Goal: Task Accomplishment & Management: Complete application form

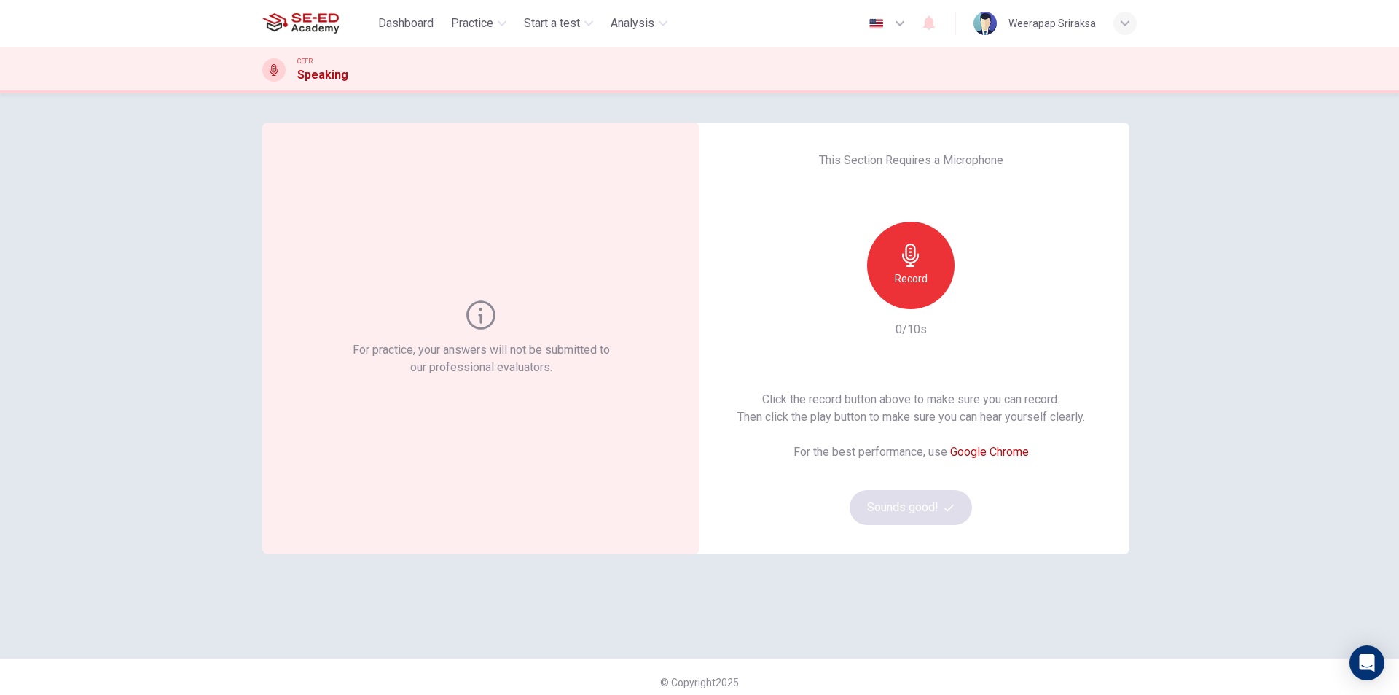
click at [913, 271] on h6 "Record" at bounding box center [911, 278] width 33 height 17
click at [915, 259] on icon "button" at bounding box center [910, 254] width 23 height 23
click at [1262, 510] on div "For practice, your answers will not be submitted to our professional evaluators…" at bounding box center [699, 393] width 1399 height 601
click at [976, 300] on icon "button" at bounding box center [979, 297] width 7 height 9
click at [978, 299] on icon "button" at bounding box center [978, 297] width 15 height 15
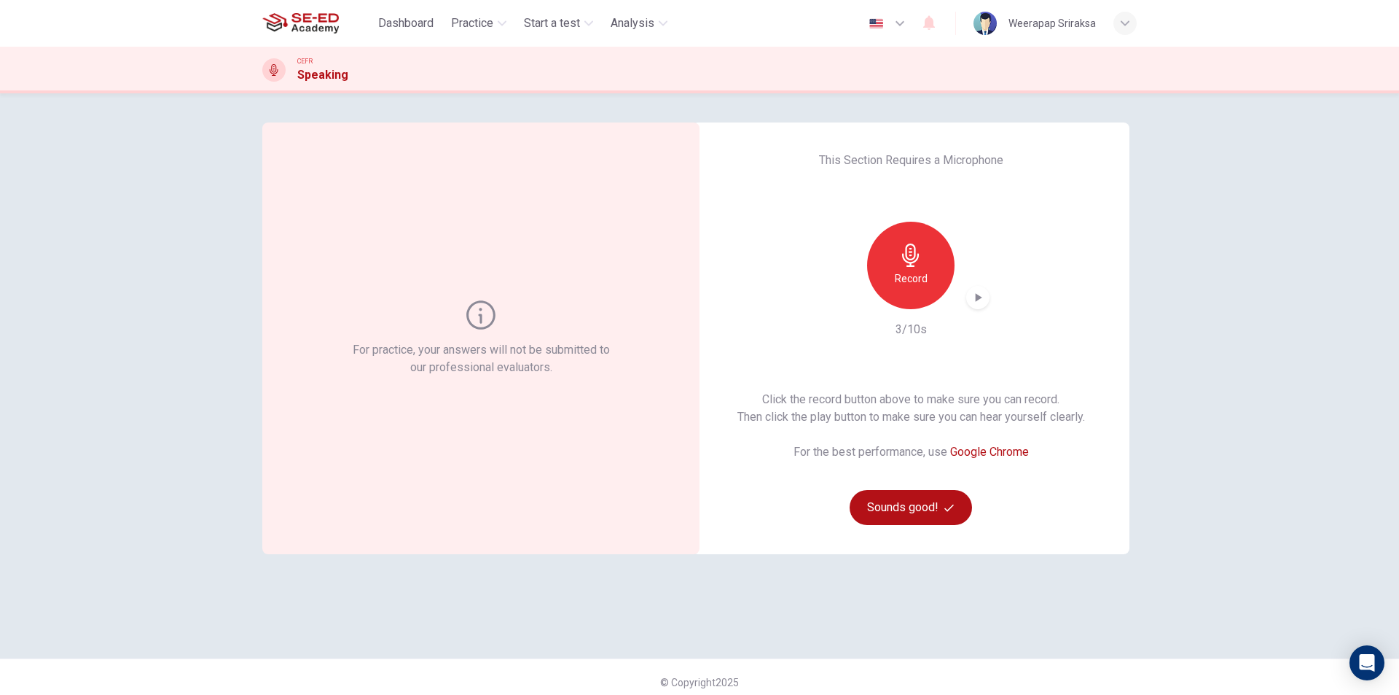
click at [932, 270] on div "Record" at bounding box center [910, 265] width 87 height 87
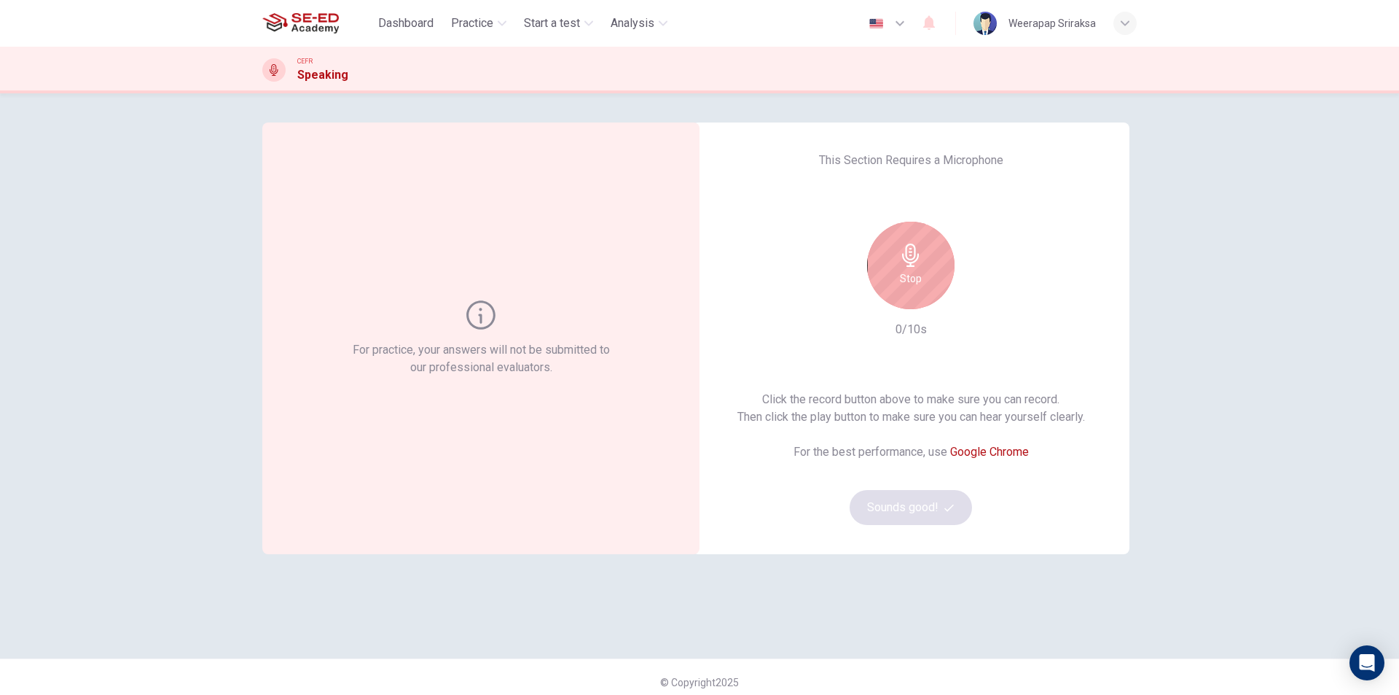
click at [929, 269] on div "Stop" at bounding box center [910, 265] width 87 height 87
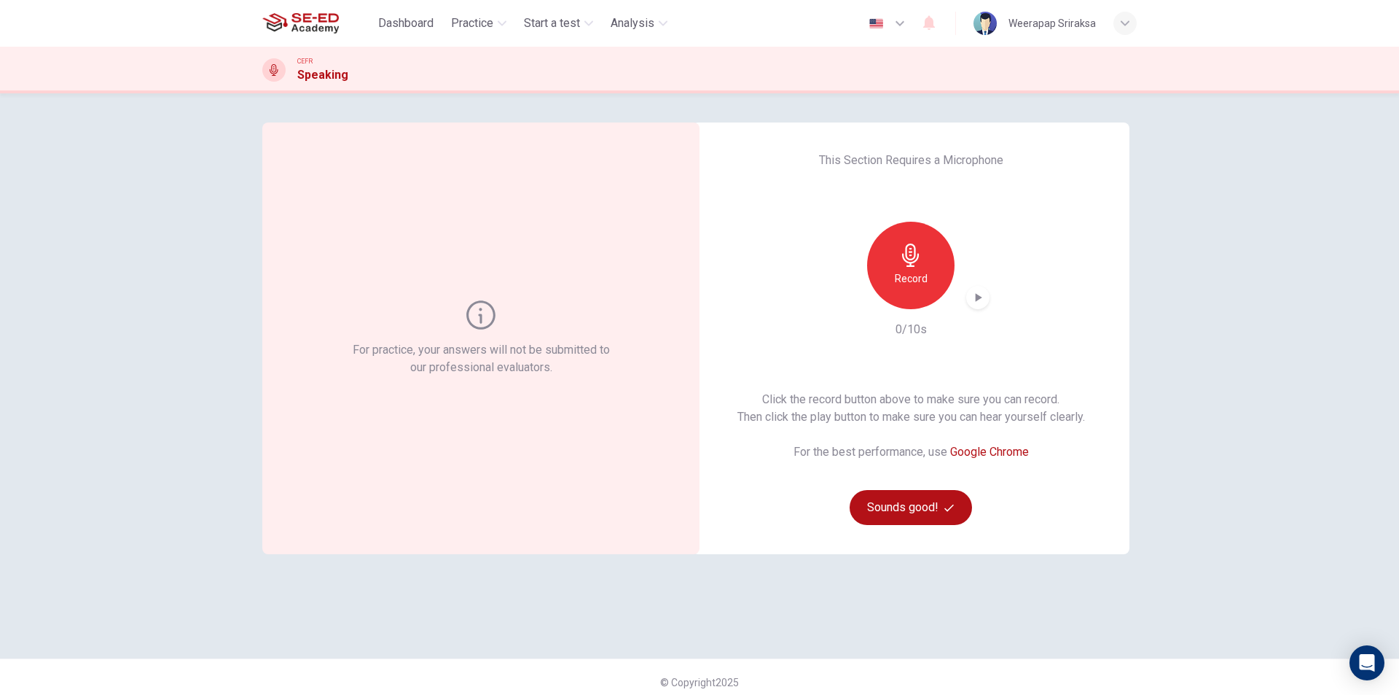
click at [918, 265] on icon "button" at bounding box center [910, 254] width 23 height 23
click at [979, 293] on icon "button" at bounding box center [978, 297] width 15 height 15
click at [920, 267] on div "Record" at bounding box center [910, 265] width 87 height 87
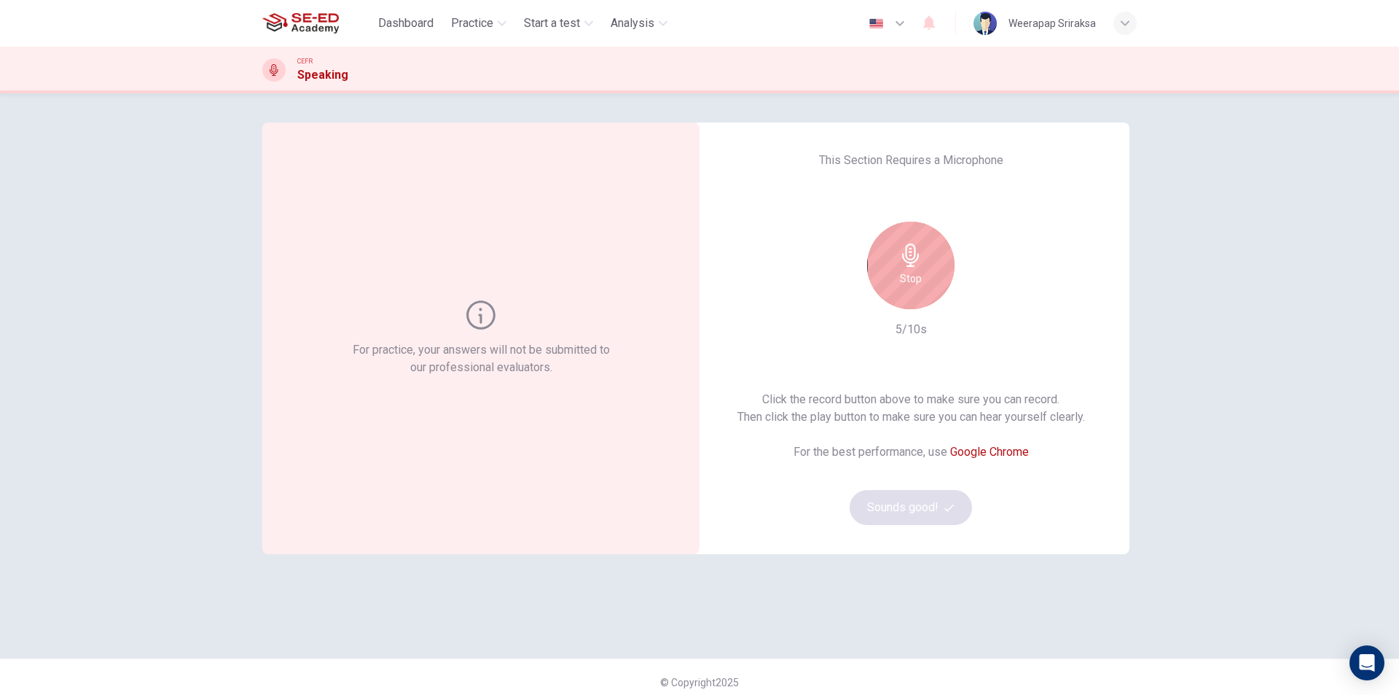
click at [907, 264] on icon "button" at bounding box center [910, 254] width 17 height 23
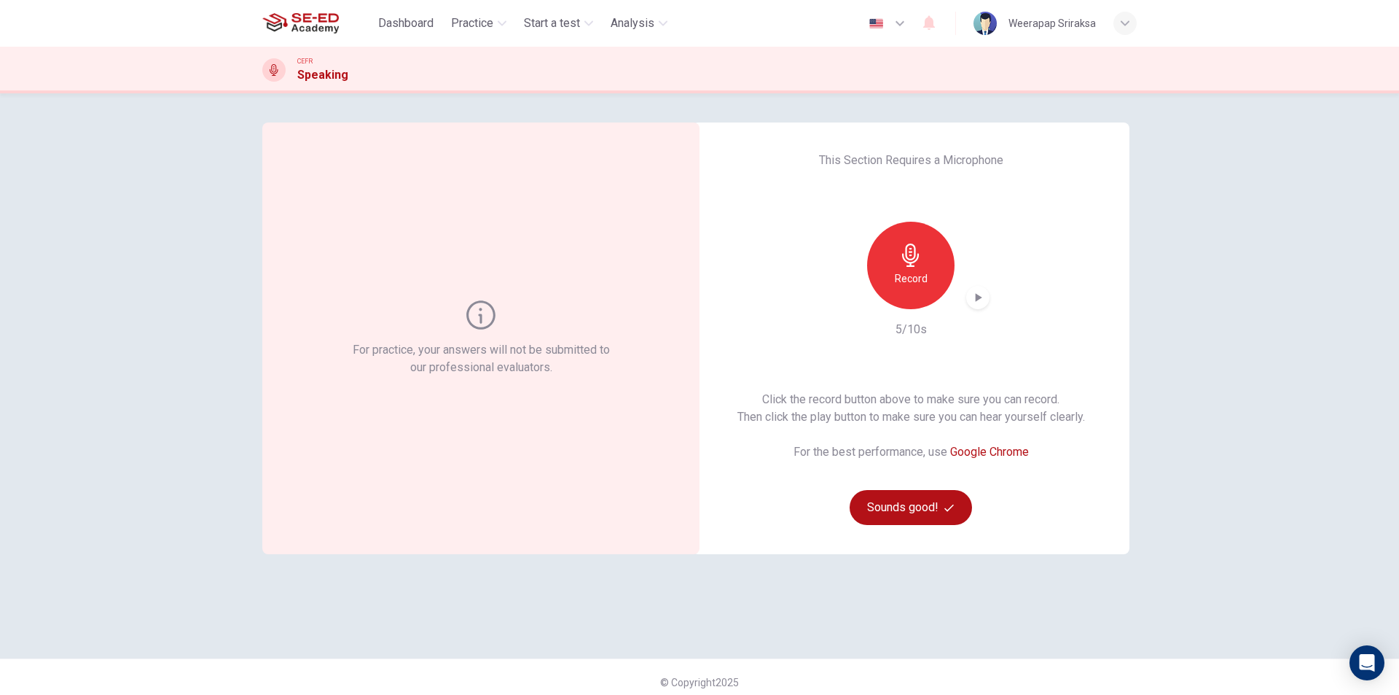
click at [975, 308] on div "button" at bounding box center [977, 297] width 23 height 23
click at [886, 505] on button "Sounds good!" at bounding box center [911, 507] width 122 height 35
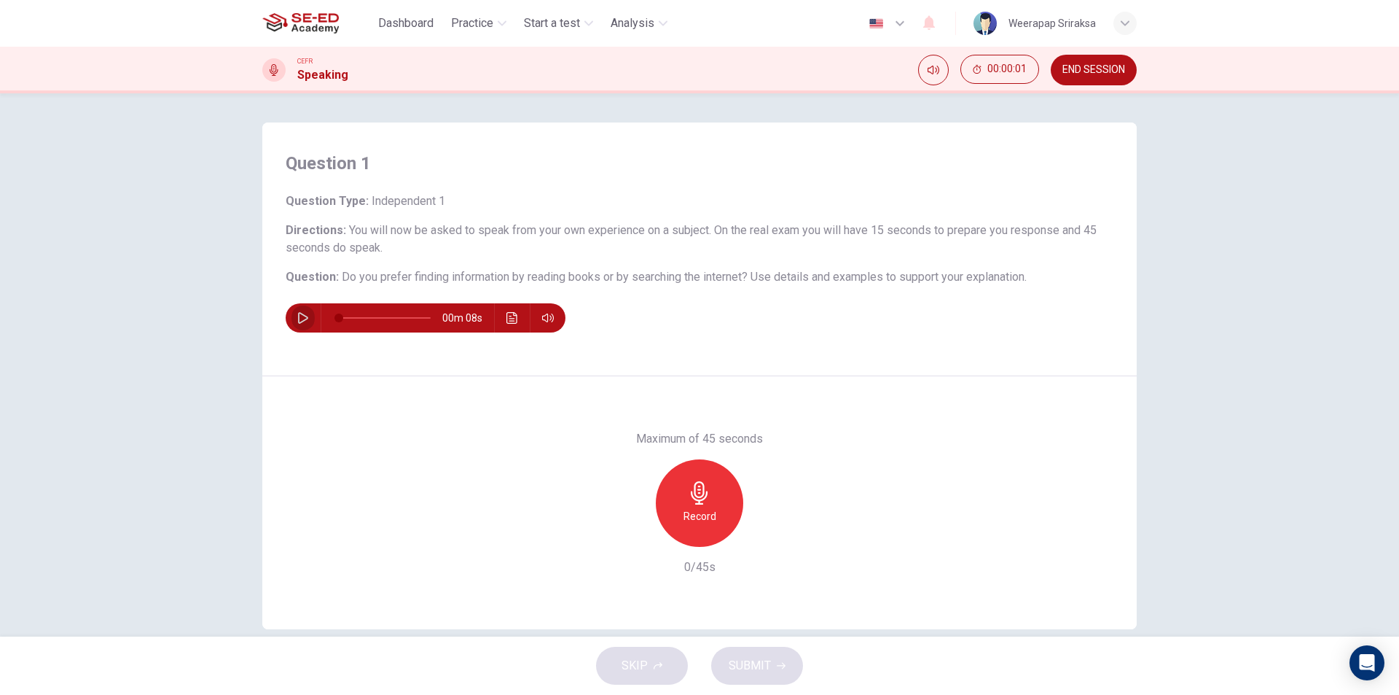
click at [299, 313] on icon "button" at bounding box center [303, 318] width 12 height 12
click at [1221, 455] on div "Question 1 Question Type : Independent 1 Directions : You will now be asked to …" at bounding box center [699, 364] width 1399 height 543
click at [723, 231] on span "You will now be asked to speak from your own experience on a subject. On the re…" at bounding box center [691, 238] width 811 height 31
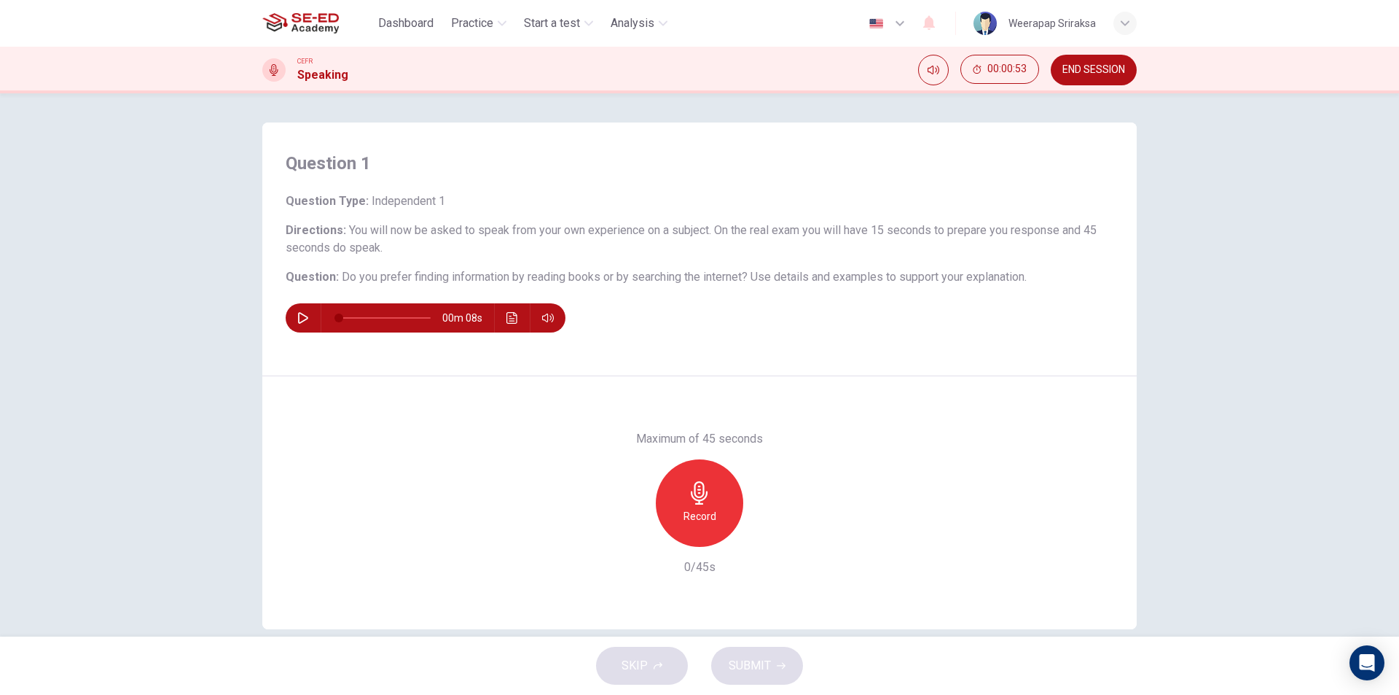
click at [723, 231] on span "You will now be asked to speak from your own experience on a subject. On the re…" at bounding box center [691, 238] width 811 height 31
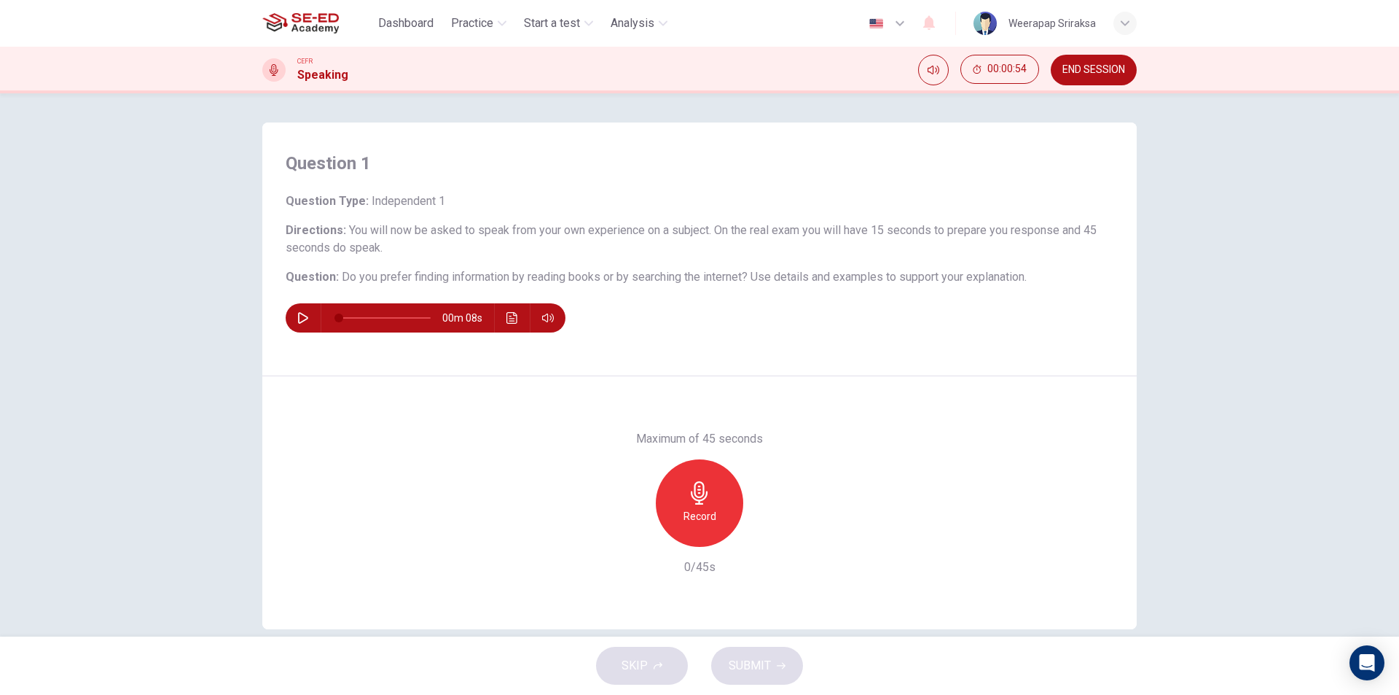
click at [723, 231] on span "You will now be asked to speak from your own experience on a subject. On the re…" at bounding box center [691, 238] width 811 height 31
click at [297, 315] on icon "button" at bounding box center [303, 318] width 12 height 12
type input "0"
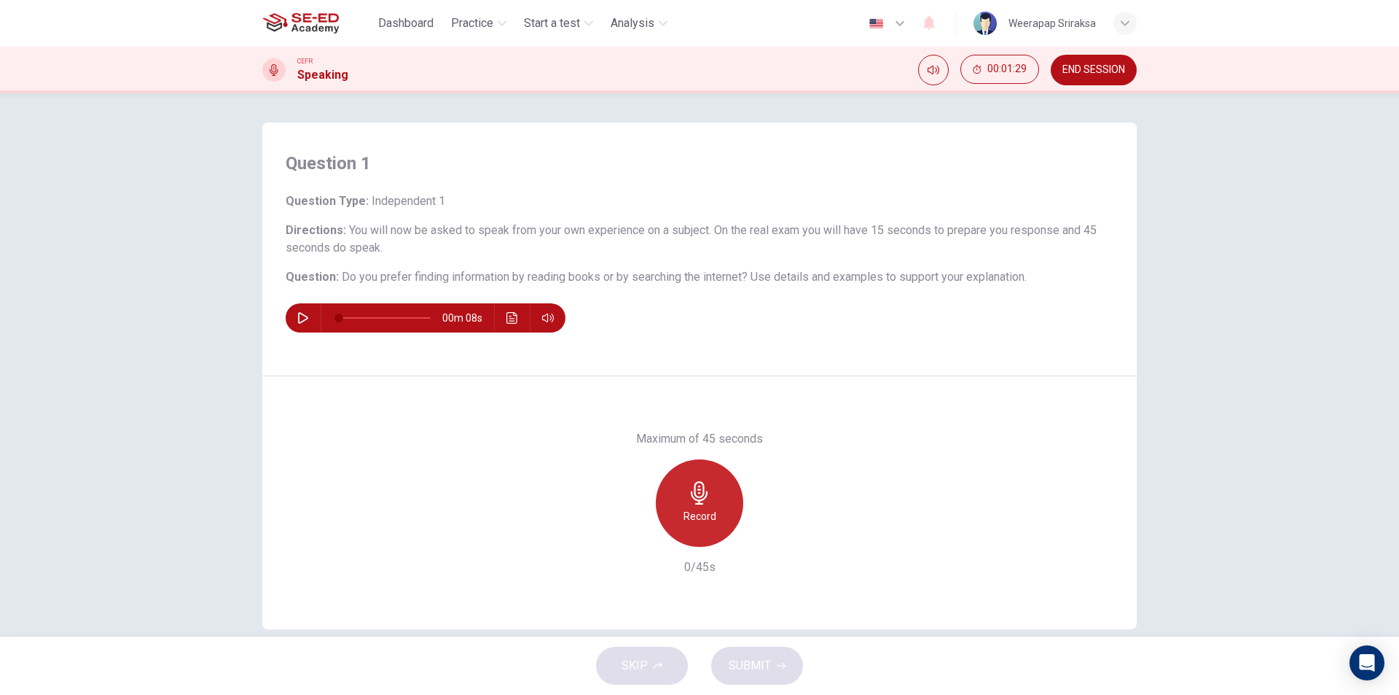
click at [688, 488] on icon "button" at bounding box center [699, 492] width 23 height 23
click at [716, 486] on div "Stop" at bounding box center [699, 502] width 87 height 87
click at [764, 670] on span "SUBMIT" at bounding box center [750, 665] width 42 height 20
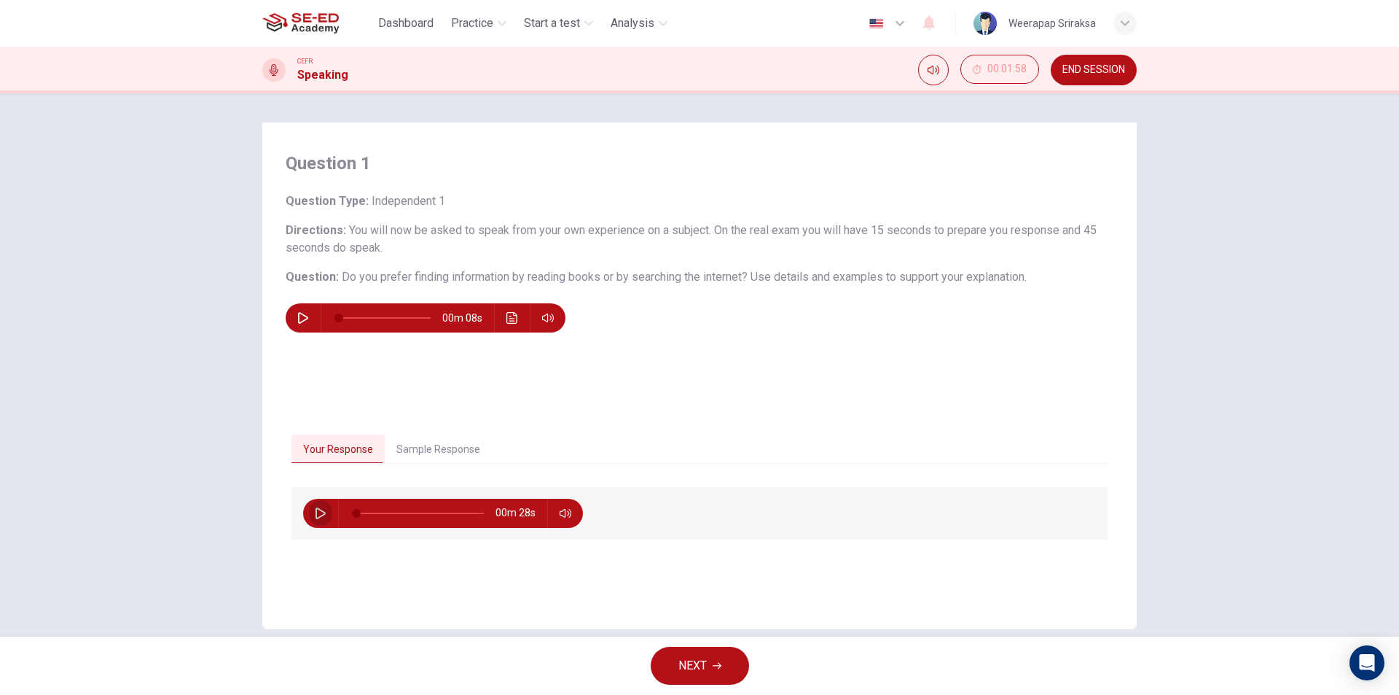
click at [310, 515] on button "button" at bounding box center [320, 512] width 23 height 29
drag, startPoint x: 365, startPoint y: 514, endPoint x: 402, endPoint y: 524, distance: 38.5
click at [374, 517] on span at bounding box center [369, 513] width 9 height 9
drag, startPoint x: 406, startPoint y: 514, endPoint x: 455, endPoint y: 524, distance: 49.9
click at [440, 517] on span at bounding box center [438, 513] width 9 height 9
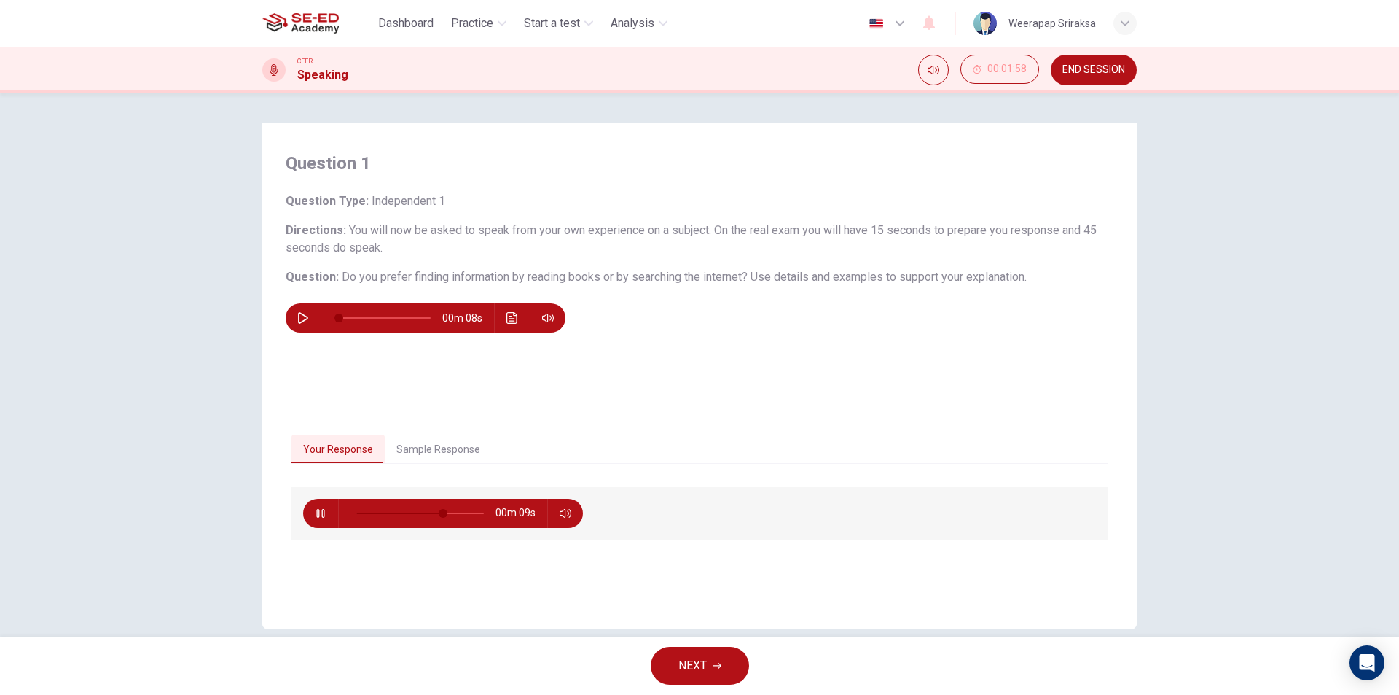
click at [567, 511] on icon "button" at bounding box center [566, 513] width 12 height 9
type input "73"
click at [566, 512] on icon "button" at bounding box center [566, 513] width 12 height 12
click at [429, 450] on button "Sample Response" at bounding box center [438, 449] width 107 height 31
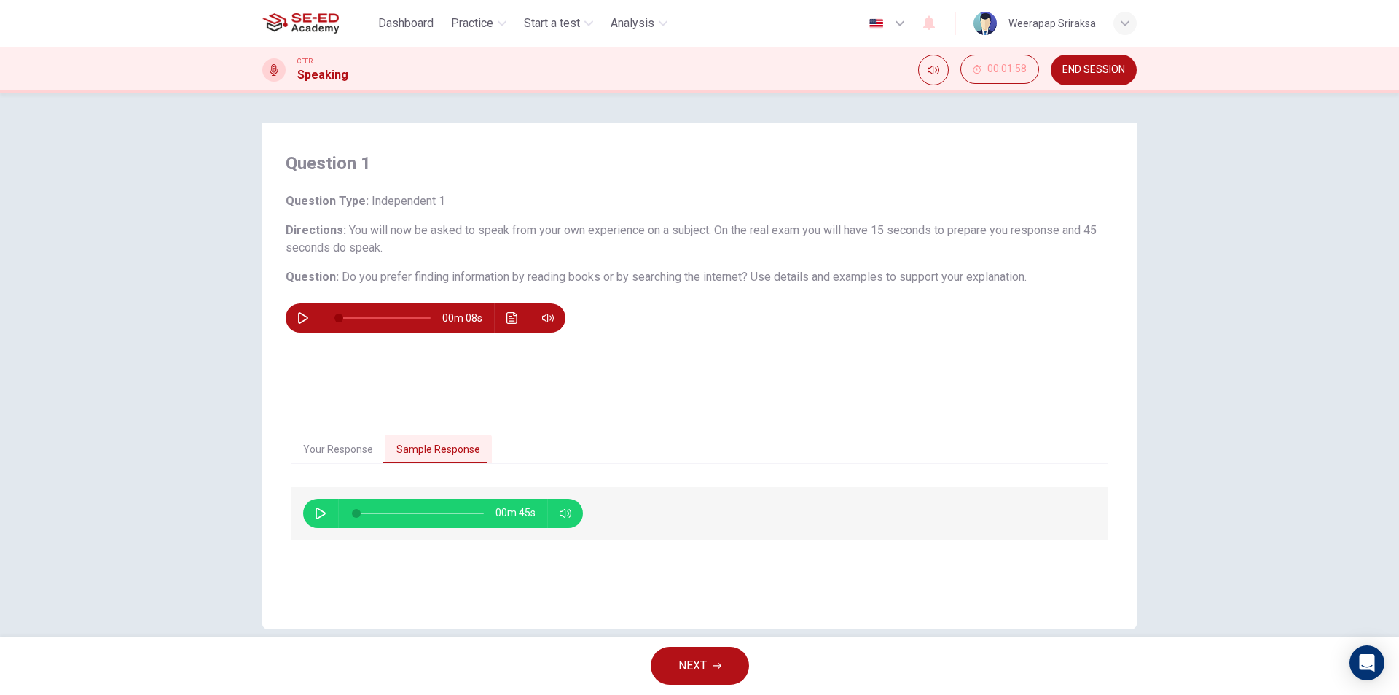
click at [315, 514] on icon "button" at bounding box center [321, 513] width 12 height 12
type input "2"
type input "0.5"
click at [562, 541] on span at bounding box center [562, 539] width 54 height 20
type input "2"
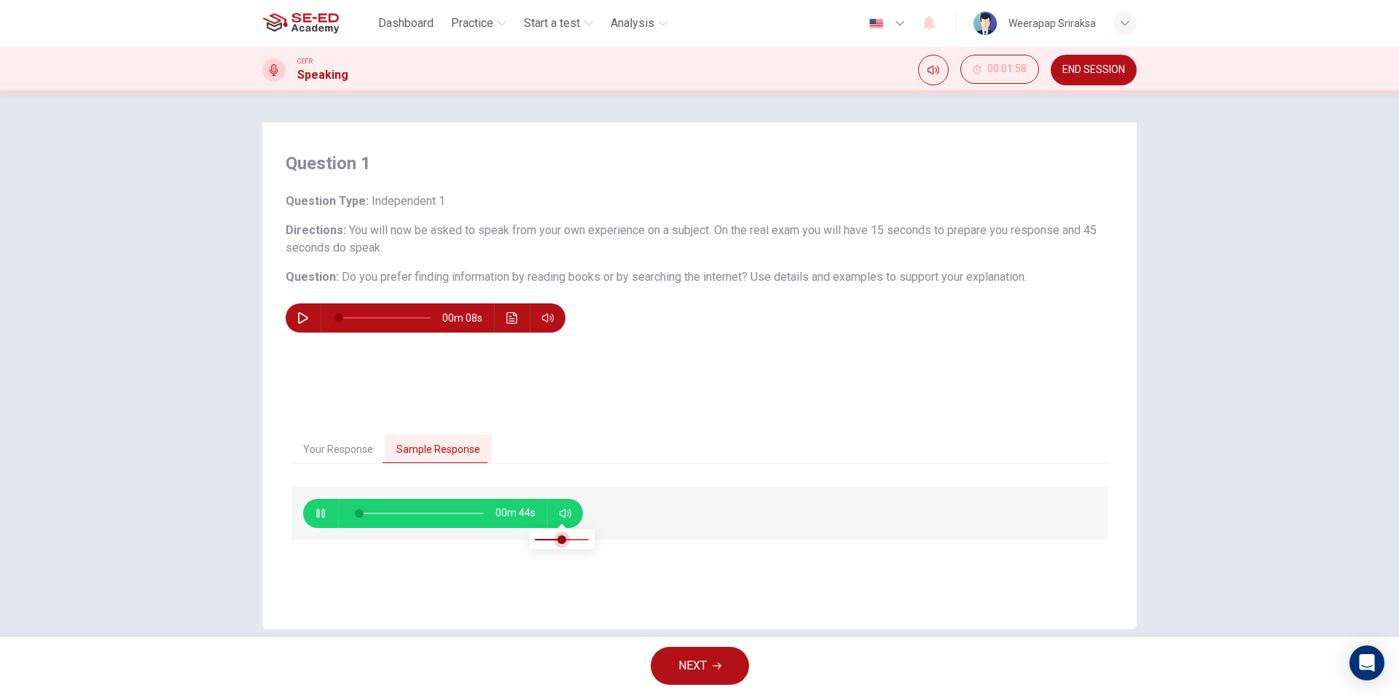
type input "0.6"
type input "2"
type input "0.7"
type input "2"
type input "0.8"
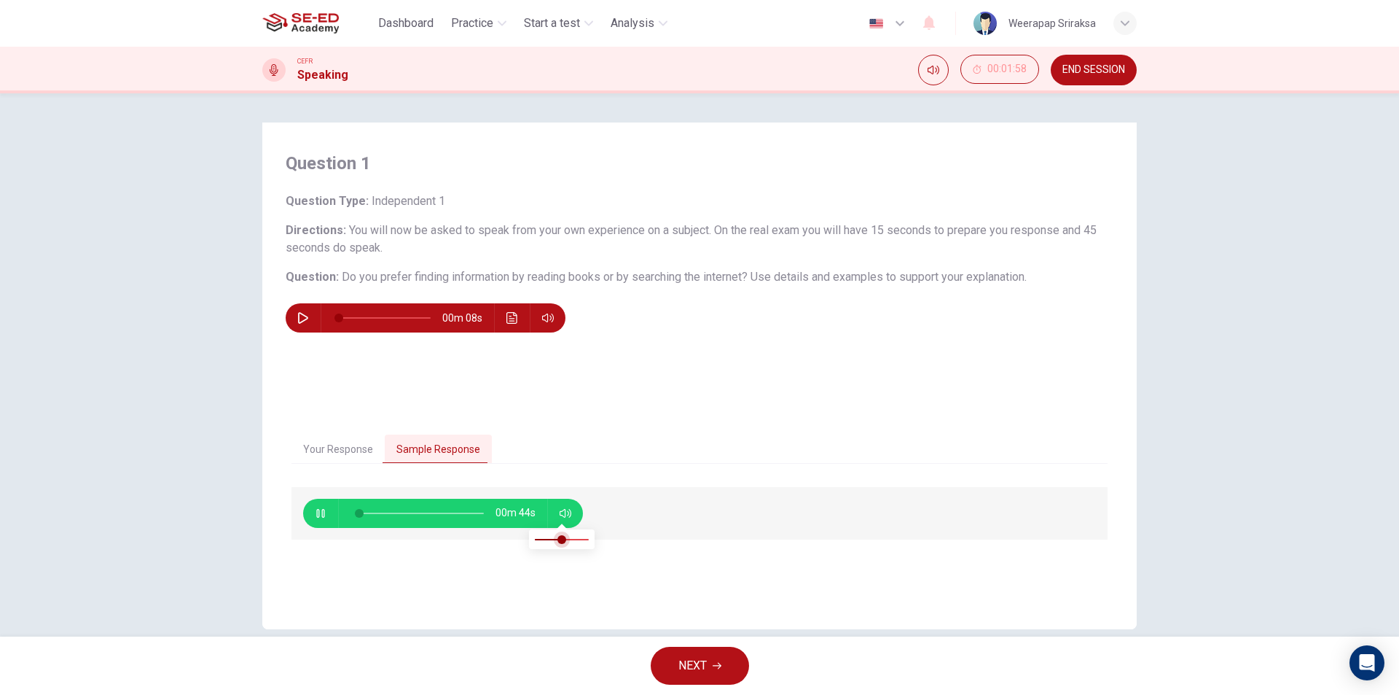
type input "2"
type input "0.9"
type input "2"
type input "1"
drag, startPoint x: 579, startPoint y: 543, endPoint x: 590, endPoint y: 545, distance: 11.9
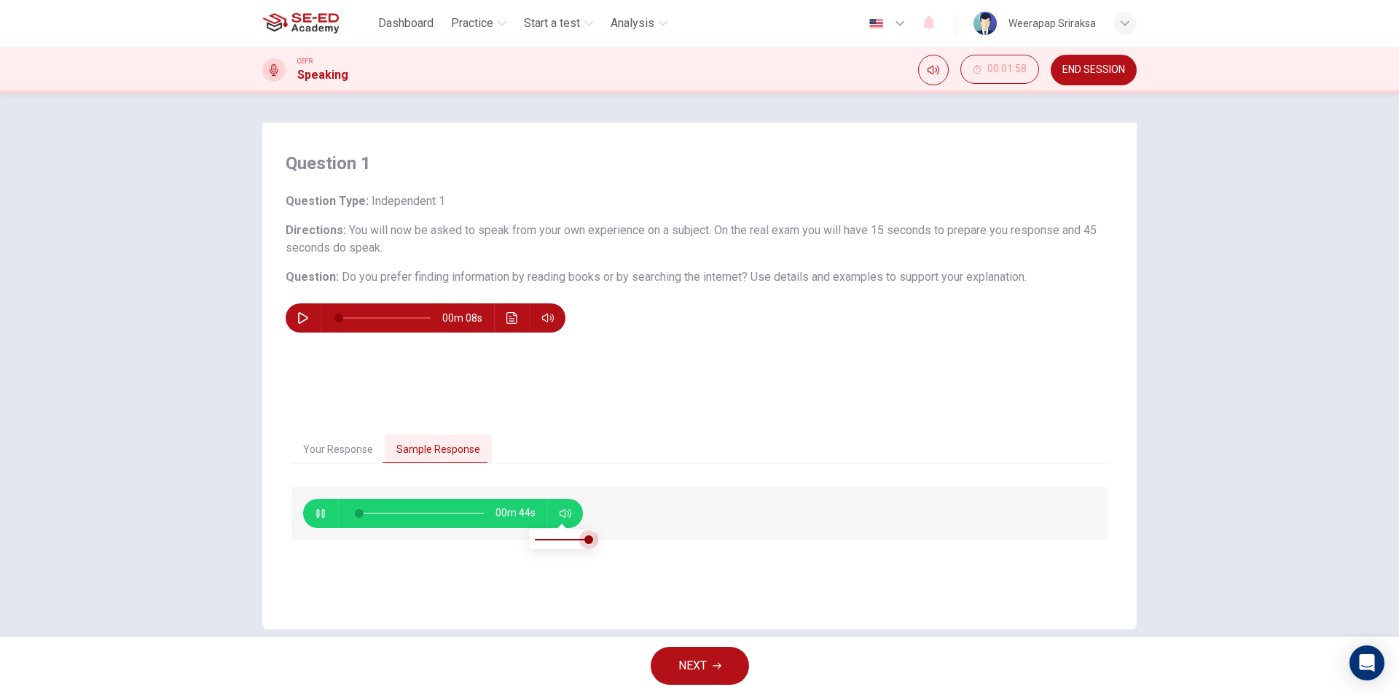
click at [590, 544] on span at bounding box center [588, 539] width 9 height 9
click at [665, 280] on span "Do you prefer finding information by reading books or by searching the internet?" at bounding box center [545, 277] width 406 height 14
click at [675, 321] on div "00m 08s" at bounding box center [700, 317] width 828 height 29
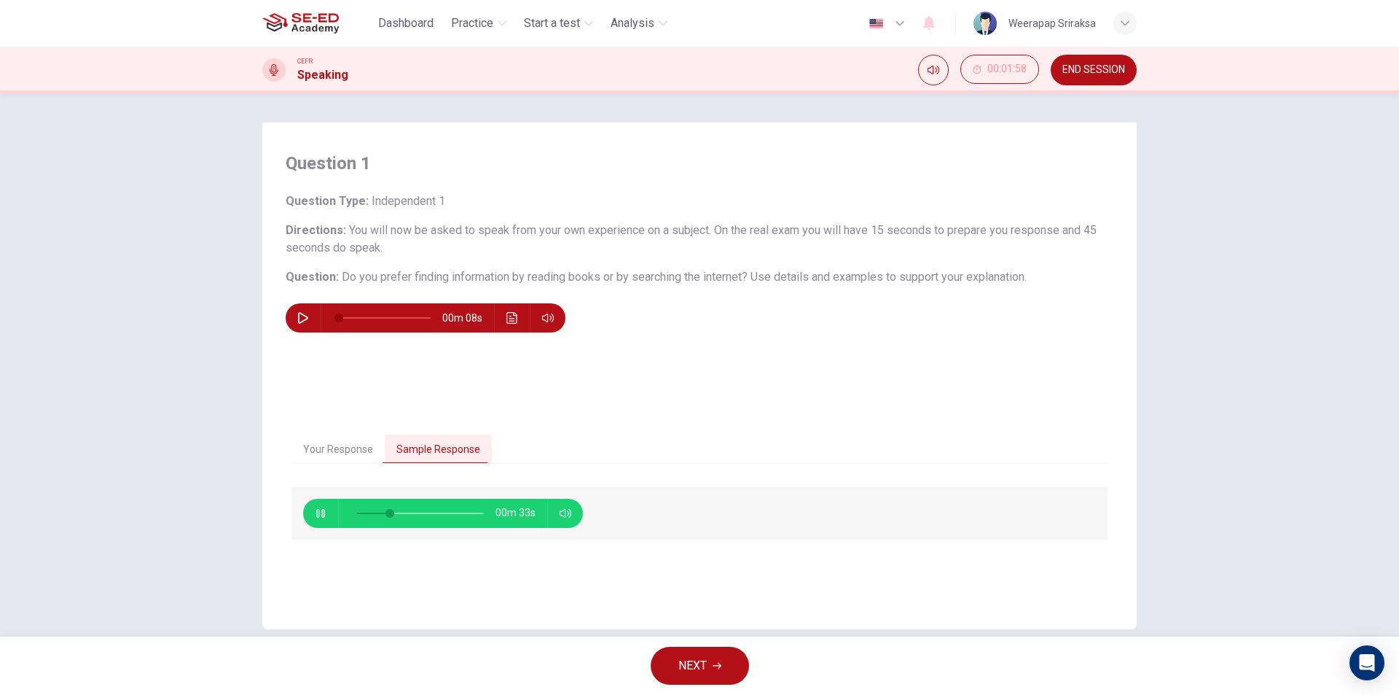
type input "28"
